Goal: Transaction & Acquisition: Purchase product/service

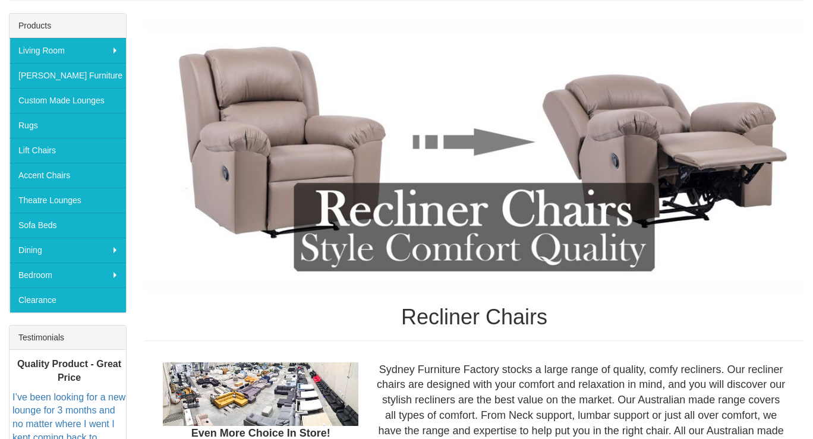
scroll to position [177, 0]
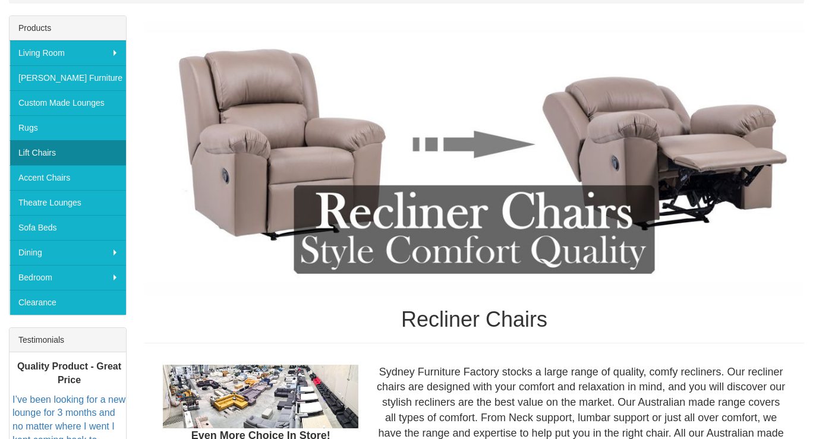
click at [45, 151] on link "Lift Chairs" at bounding box center [68, 152] width 116 height 25
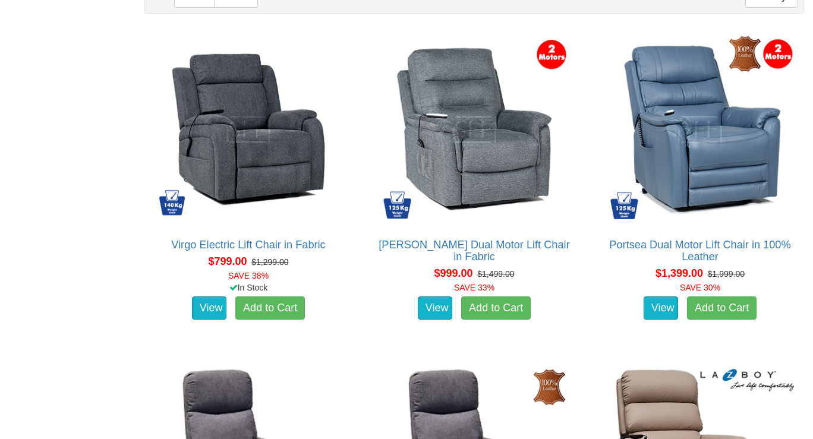
scroll to position [779, 0]
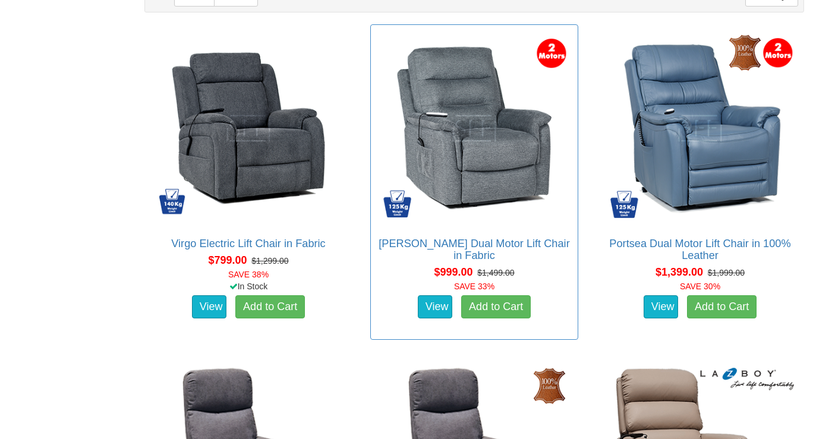
click at [478, 137] on img at bounding box center [474, 128] width 195 height 195
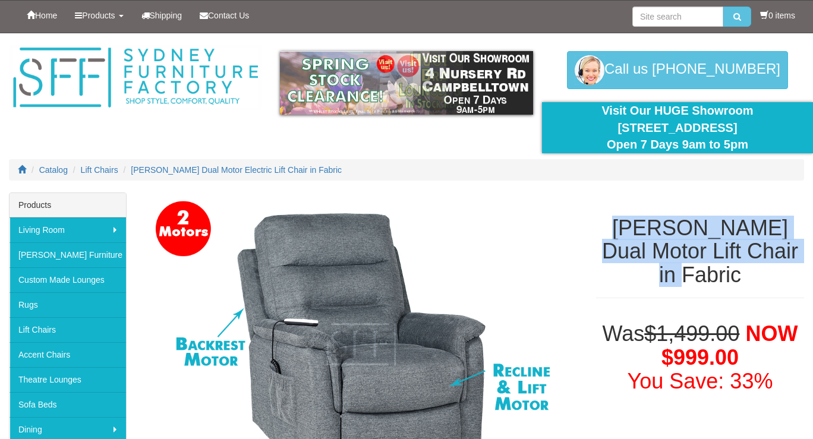
drag, startPoint x: 791, startPoint y: 257, endPoint x: 609, endPoint y: 222, distance: 185.1
click at [609, 222] on h1 "[PERSON_NAME] Dual Motor Lift Chair in Fabric" at bounding box center [700, 251] width 208 height 71
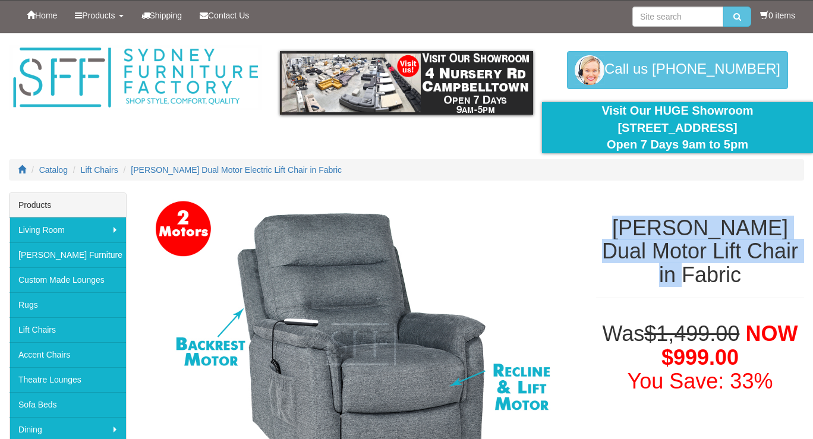
copy h1 "[PERSON_NAME] Dual Motor Lift Chair in Fabric"
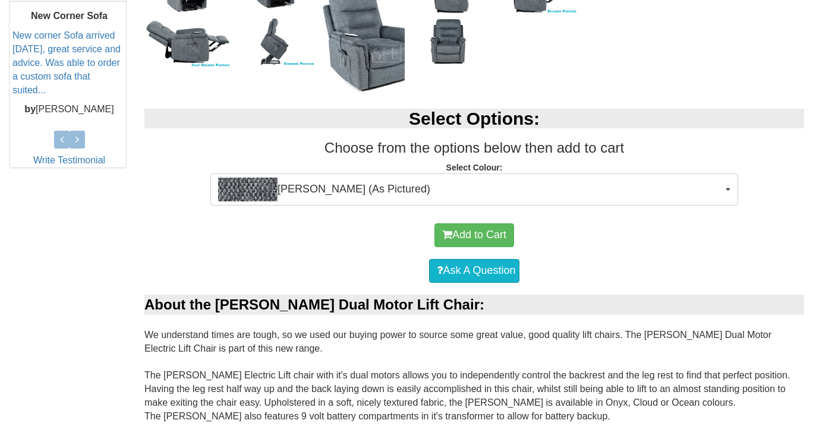
scroll to position [529, 0]
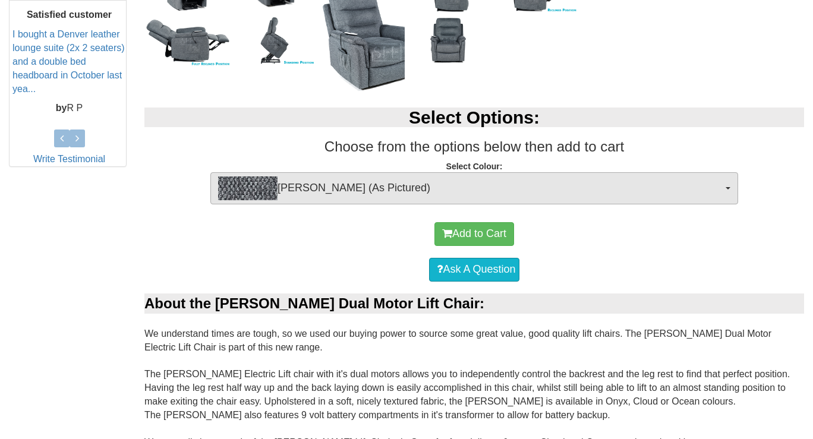
click at [721, 179] on span "Mia Onyx (As Pictured)" at bounding box center [470, 188] width 504 height 24
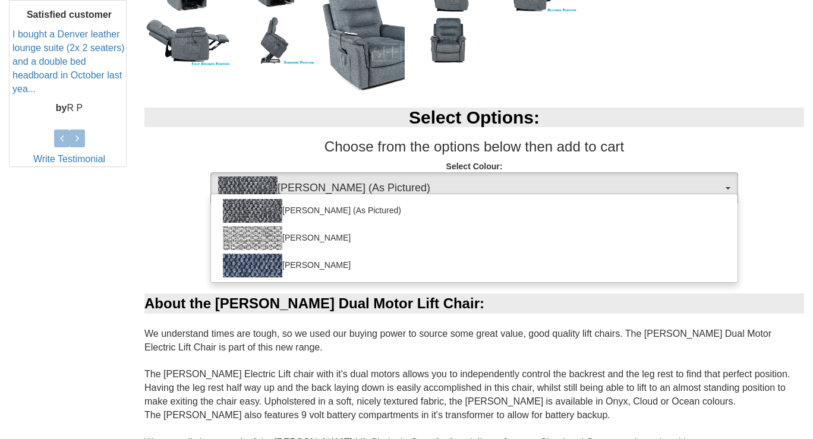
click at [778, 186] on p "Select Colour: Mia Onyx (As Pictured) Mia Onyx (As Pictured) Mia Cloud Mia Ocea…" at bounding box center [473, 176] width 659 height 32
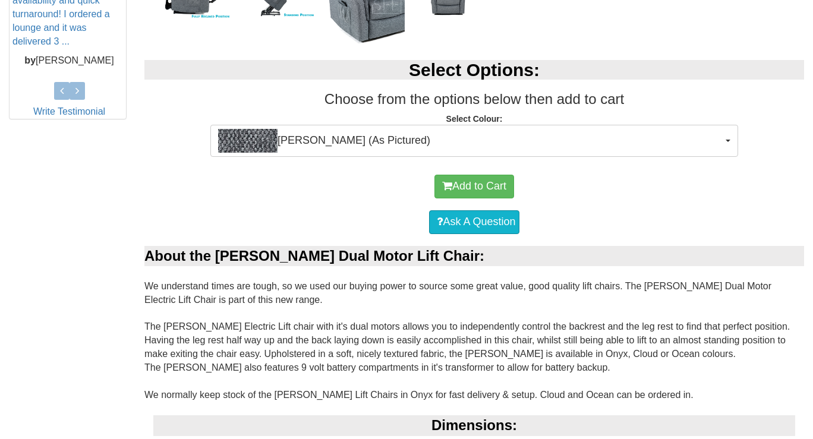
scroll to position [574, 0]
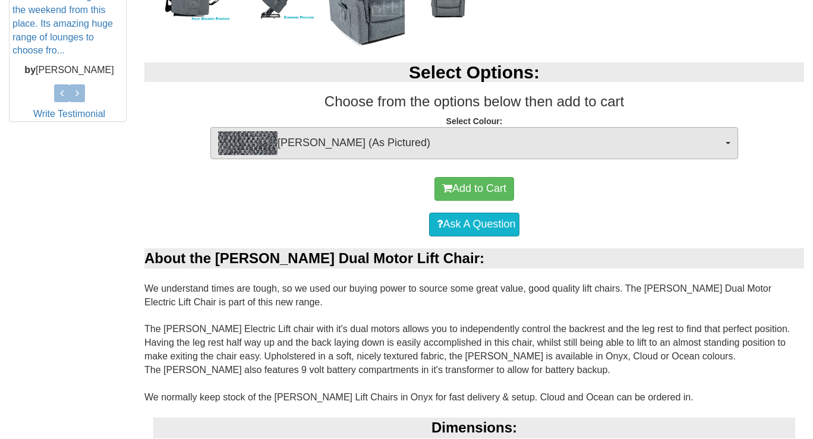
click at [719, 142] on span "Mia Onyx (As Pictured)" at bounding box center [470, 143] width 504 height 24
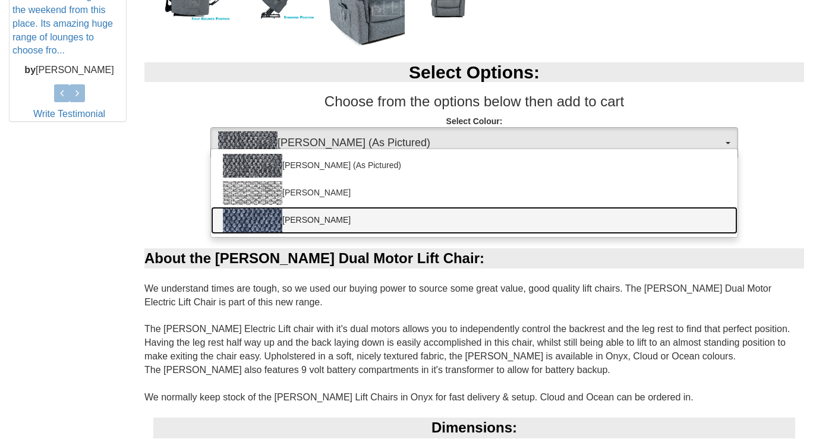
click at [674, 218] on link "Mia Ocean" at bounding box center [474, 220] width 526 height 27
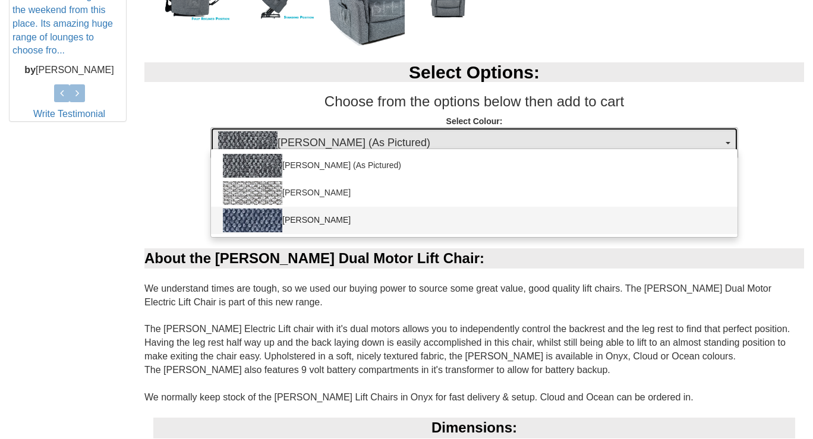
select select "2028"
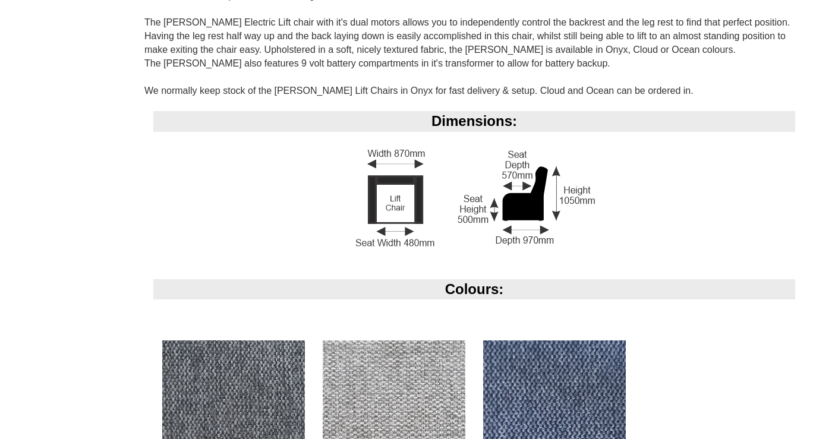
scroll to position [858, 0]
